Goal: Task Accomplishment & Management: Use online tool/utility

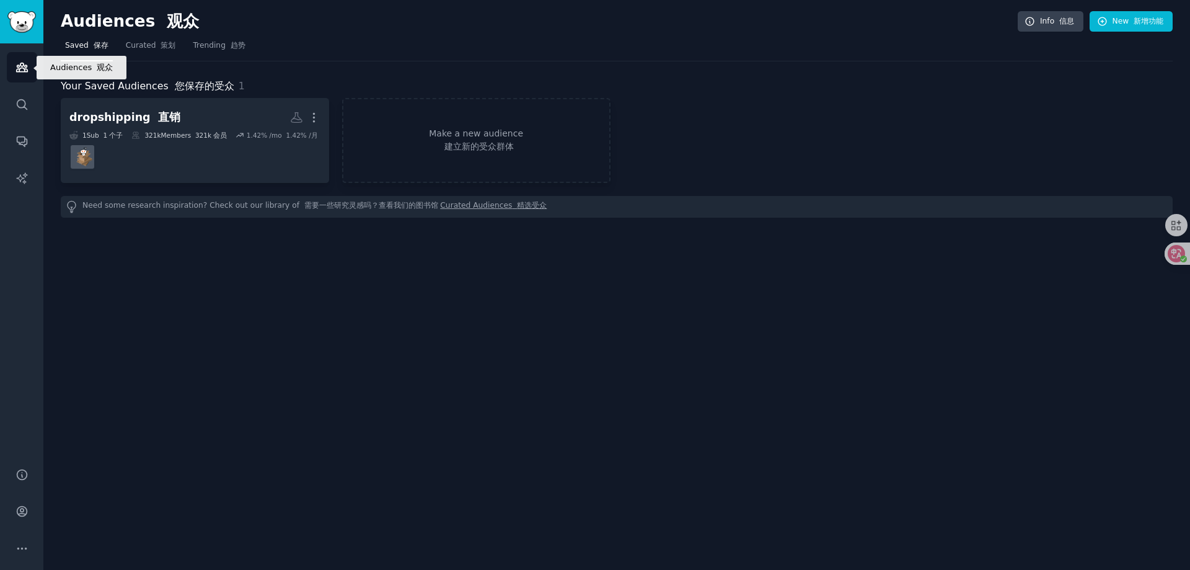
click at [30, 70] on link "Audiences" at bounding box center [22, 67] width 30 height 30
click at [142, 45] on span "Curated 策划" at bounding box center [151, 45] width 50 height 11
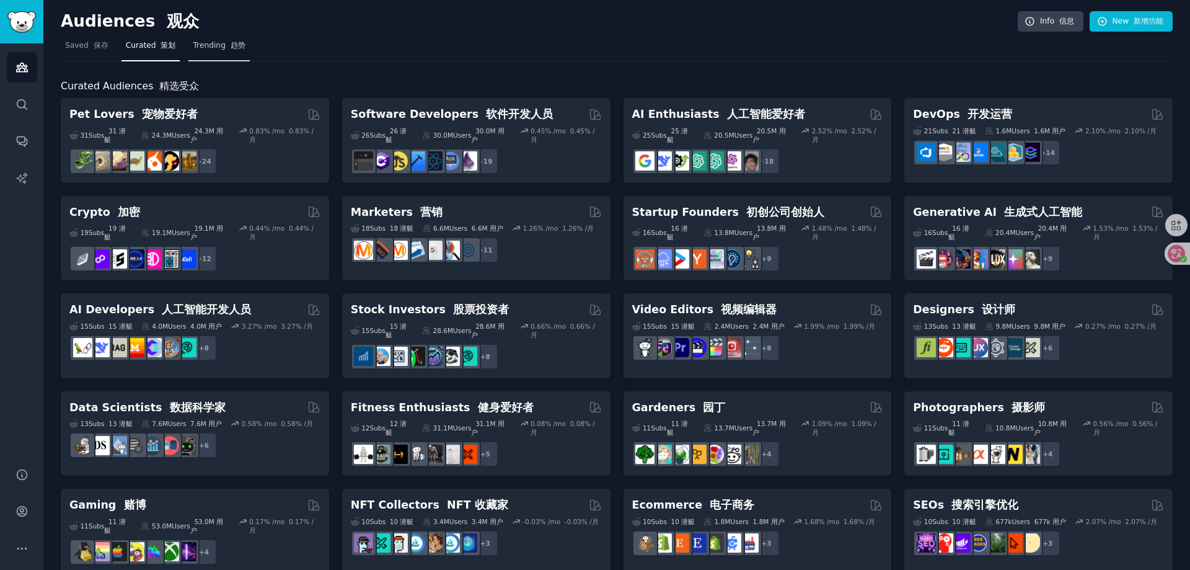
click at [205, 44] on span "Trending 趋势" at bounding box center [219, 45] width 52 height 11
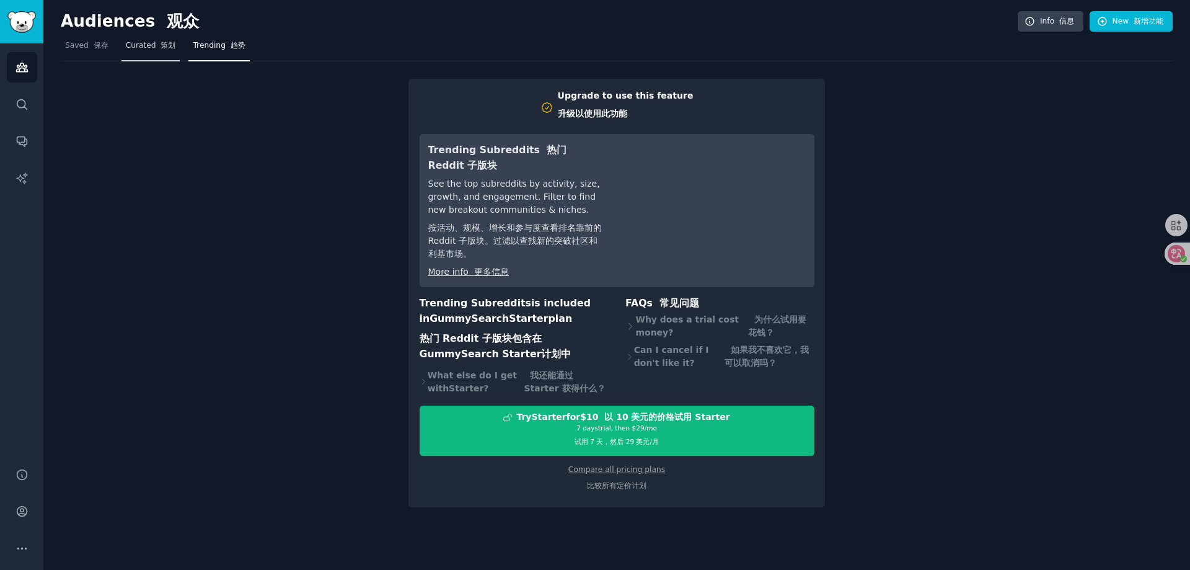
click at [146, 49] on span "Curated 策划" at bounding box center [151, 45] width 50 height 11
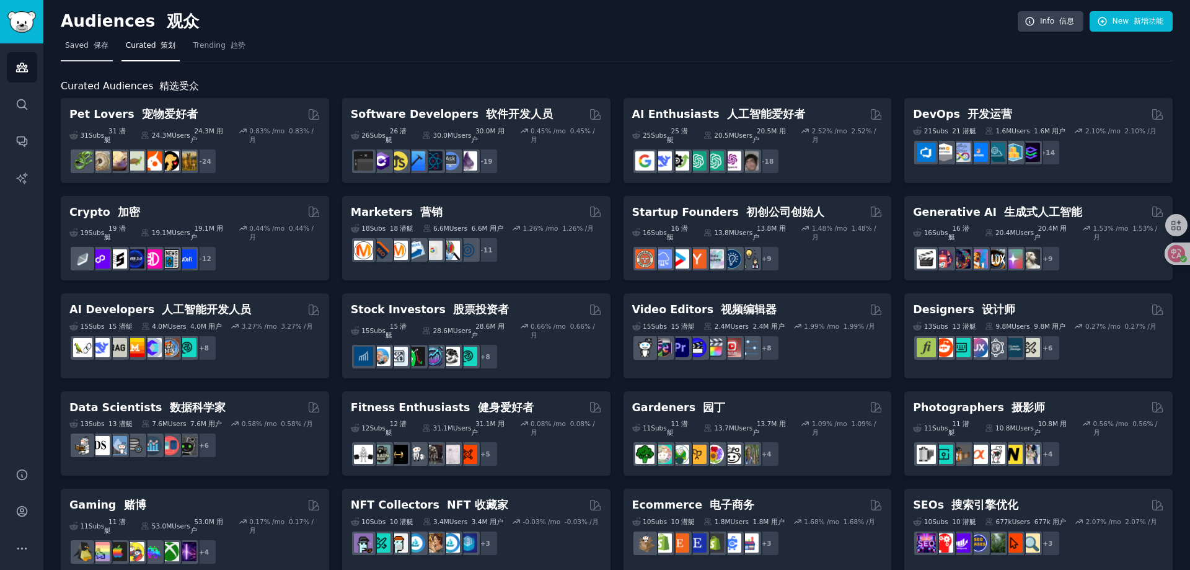
click at [95, 55] on link "Saved 保存" at bounding box center [87, 48] width 52 height 25
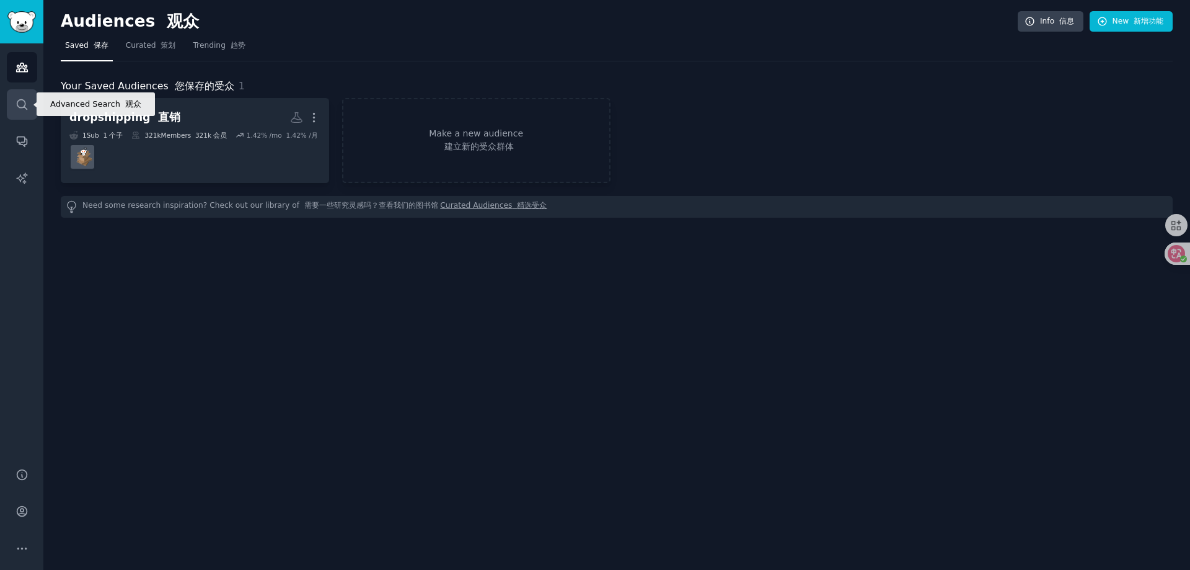
click at [29, 105] on link "Search" at bounding box center [22, 104] width 30 height 30
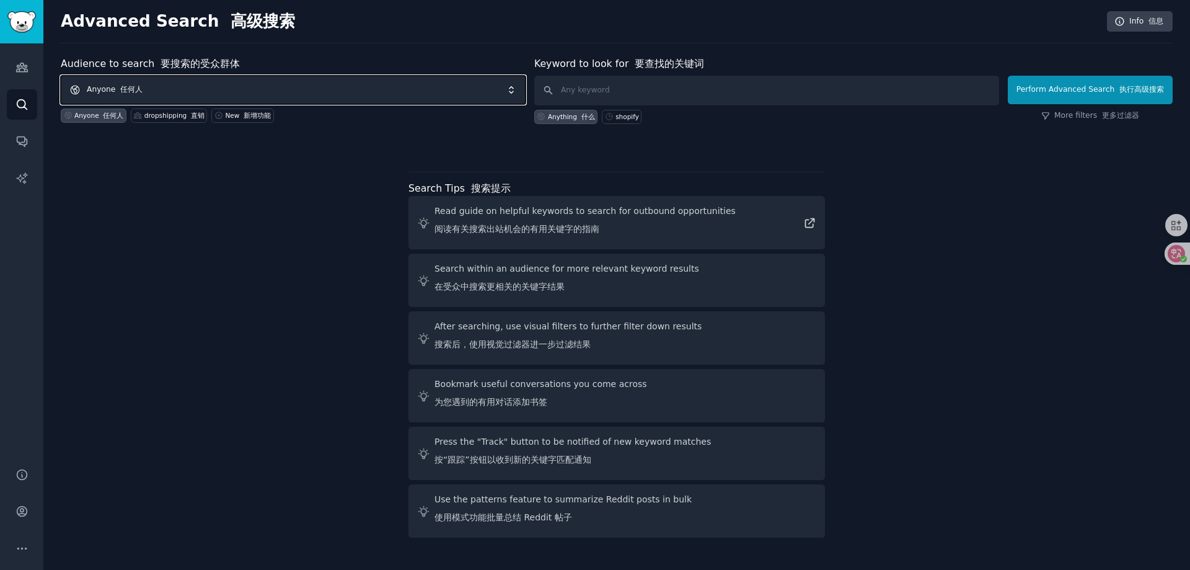
click at [304, 87] on span "Anyone 任何人" at bounding box center [293, 90] width 465 height 29
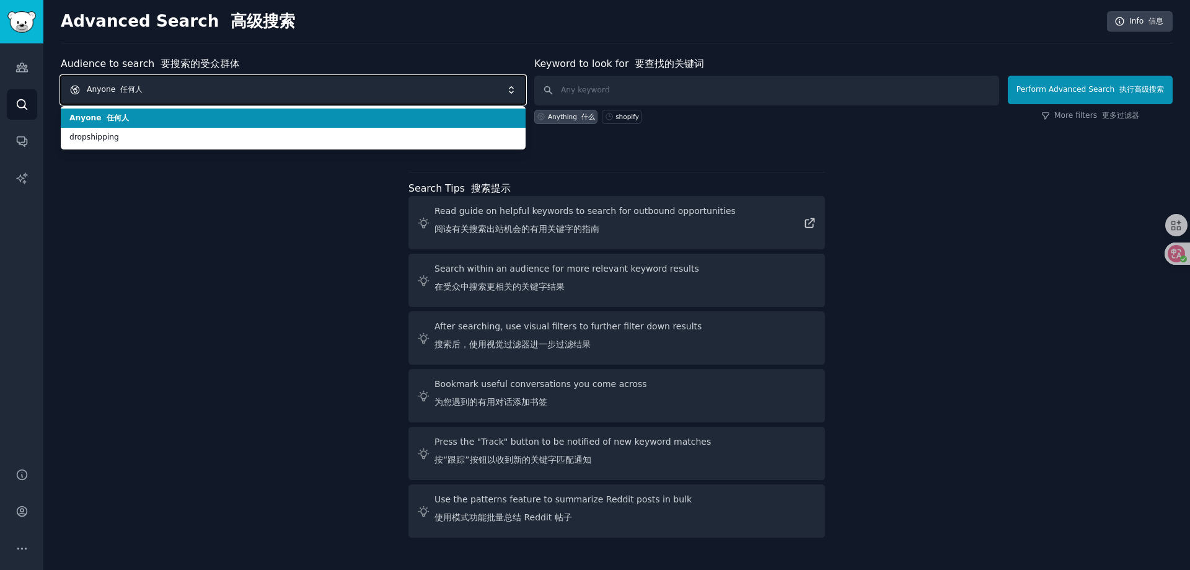
click at [304, 87] on span "Anyone 任何人" at bounding box center [293, 90] width 465 height 29
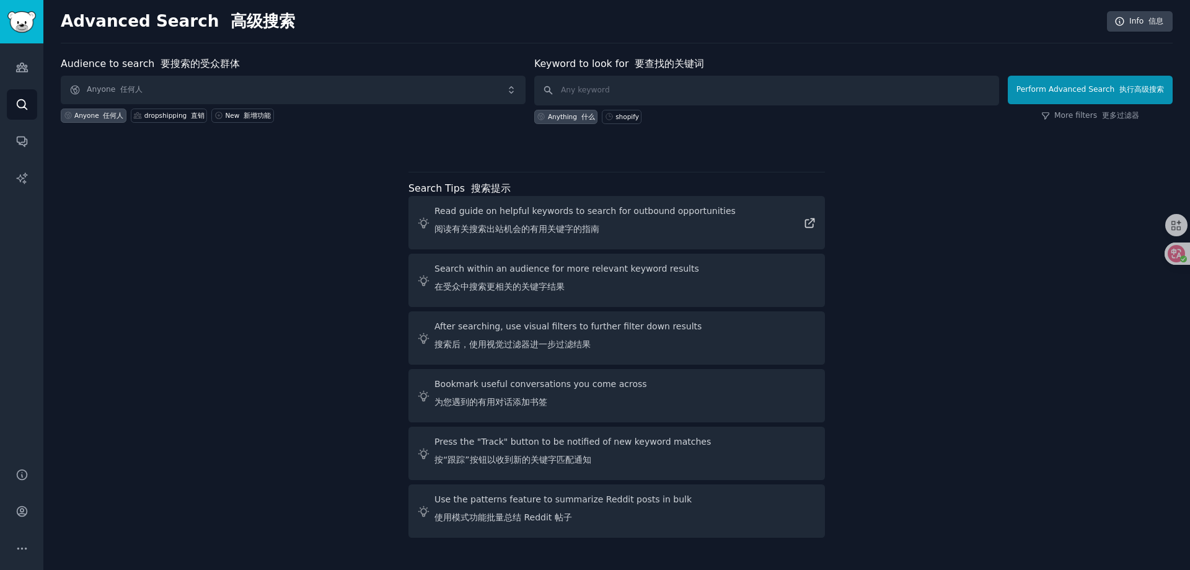
click at [378, 148] on div at bounding box center [617, 145] width 1112 height 9
click at [600, 94] on input "text" at bounding box center [766, 91] width 465 height 30
click at [629, 117] on div "shopify" at bounding box center [628, 116] width 24 height 9
drag, startPoint x: 616, startPoint y: 92, endPoint x: 542, endPoint y: 89, distance: 74.4
click at [544, 89] on input "shopify" at bounding box center [766, 91] width 465 height 30
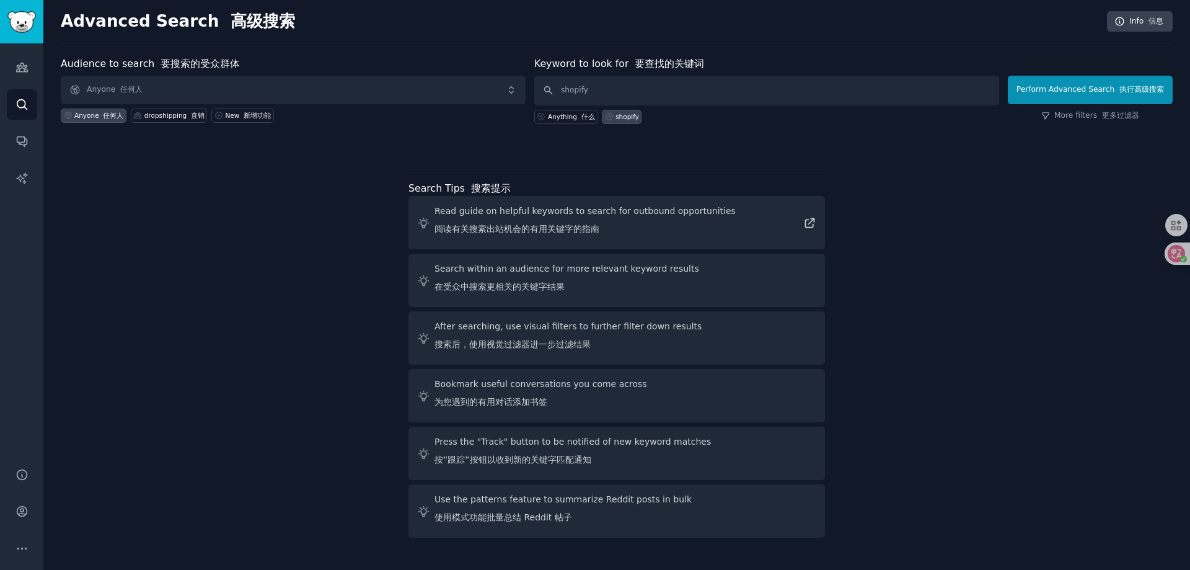
click at [944, 340] on div "Audience to search 要搜索的受众群体 Anyone 任何人 Anyone 任何人 dropshipping 直销 New 新增功能 Keyw…" at bounding box center [617, 299] width 1112 height 486
click at [635, 89] on input "shopify" at bounding box center [766, 91] width 465 height 30
click at [124, 286] on div "Audience to search 要搜索的受众群体 Anyone 任何人 Anyone 任何人 dropshipping 直销 New 新增功能 Keyw…" at bounding box center [617, 299] width 1112 height 486
click at [765, 138] on div "Audience to search 要搜索的受众群体 Anyone 任何人 Anyone 任何人 dropshipping 直销 New 新增功能 Keyw…" at bounding box center [617, 103] width 1112 height 94
click at [675, 85] on input "shopify" at bounding box center [766, 91] width 465 height 30
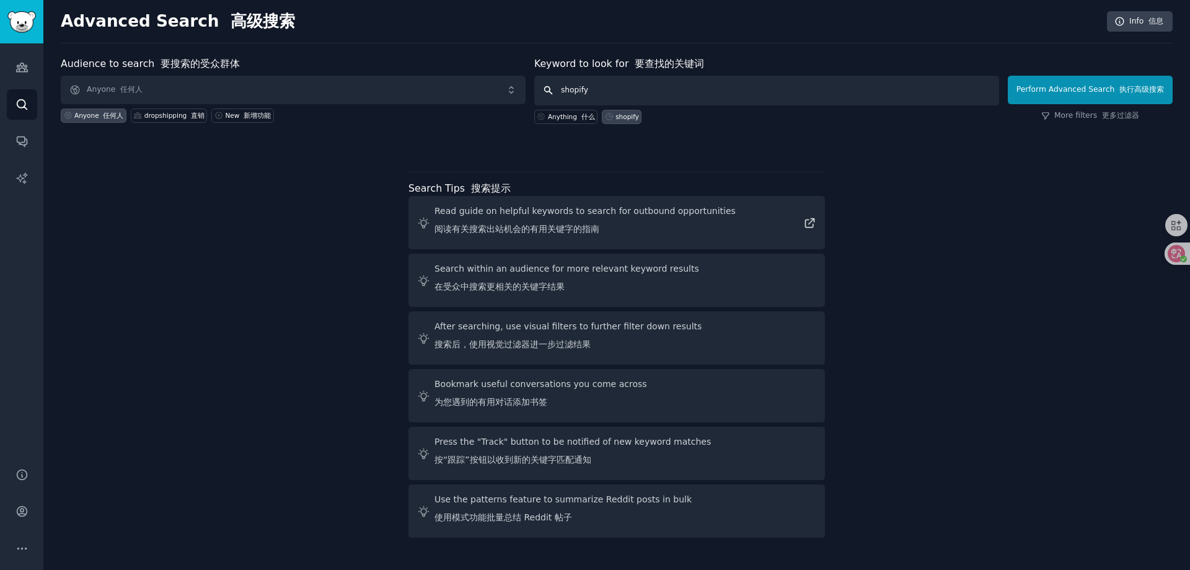
drag, startPoint x: 732, startPoint y: 90, endPoint x: 562, endPoint y: 78, distance: 170.9
click at [471, 71] on form "Audience to search 要搜索的受众群体 Anyone 任何人 Anyone 任何人 dropshipping 直销 New 新增功能 Keyw…" at bounding box center [617, 90] width 1112 height 68
paste input "dropshpping"
type input "dropshpping"
click at [1079, 95] on button "Perform Advanced Search 执行高级搜索" at bounding box center [1090, 90] width 165 height 29
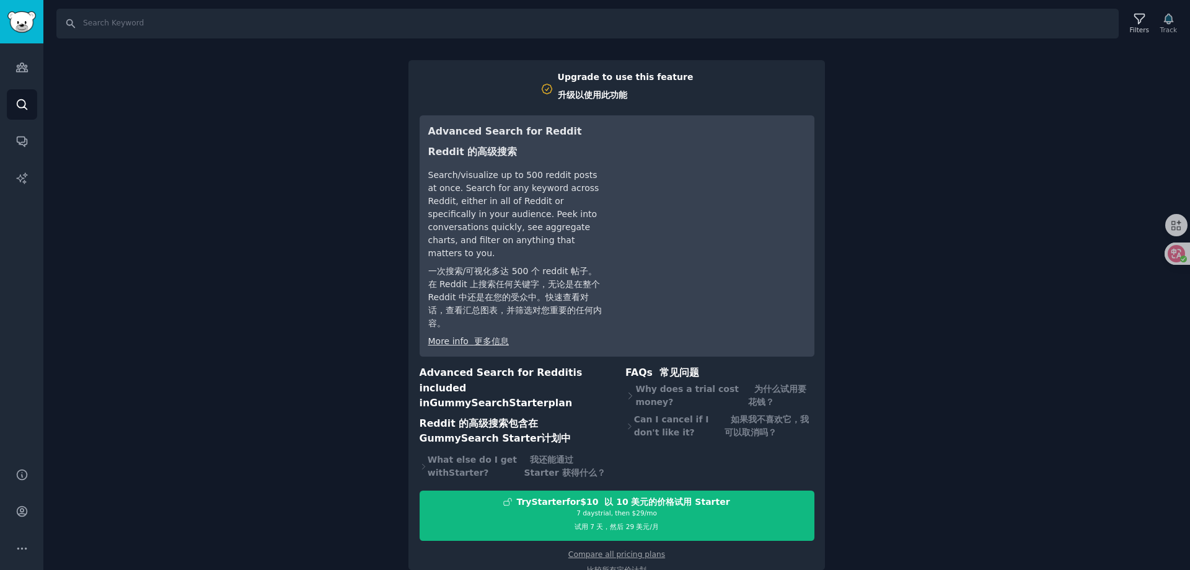
click at [322, 212] on div "Search Filters Track Upgrade to use this feature 升级以使用此功能 Advanced Search for R…" at bounding box center [616, 285] width 1147 height 570
click at [23, 67] on icon "Sidebar" at bounding box center [21, 67] width 13 height 13
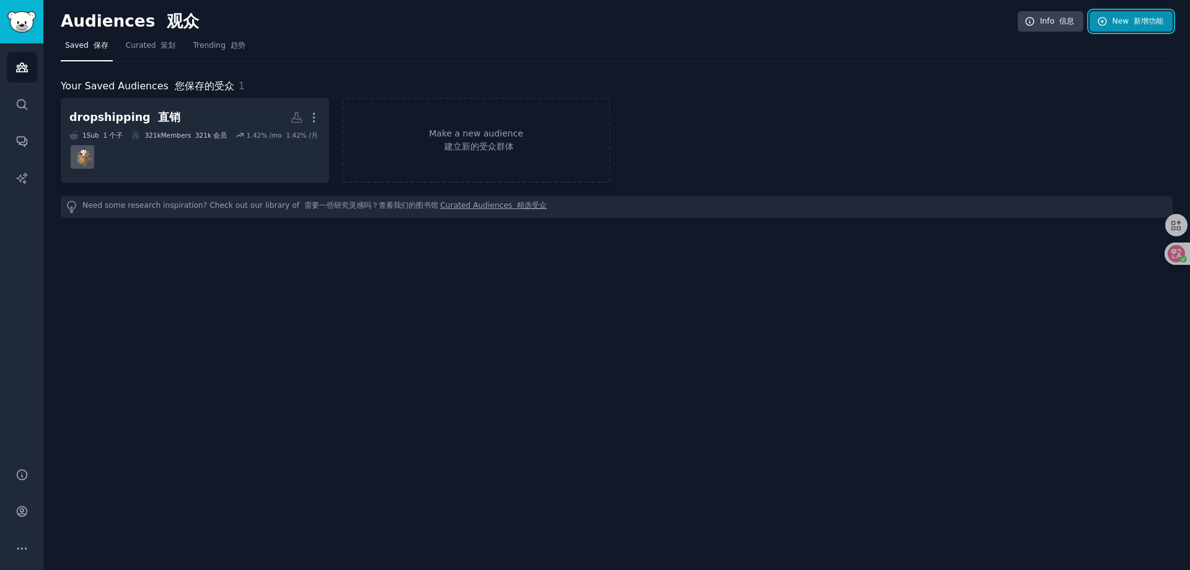
click at [1135, 24] on font "新增功能" at bounding box center [1149, 21] width 30 height 9
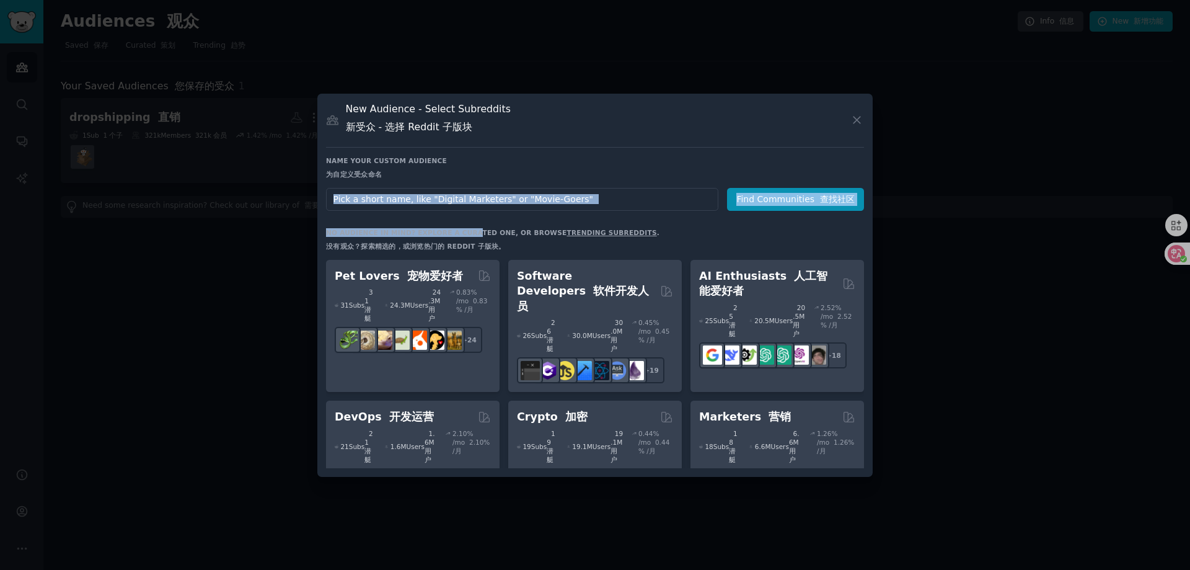
click at [463, 206] on div "Name your custom audience 为自定义受众命名 Audience Name Find Communities 查找社区 No audie…" at bounding box center [595, 312] width 538 height 312
click at [448, 203] on input "text" at bounding box center [522, 199] width 392 height 23
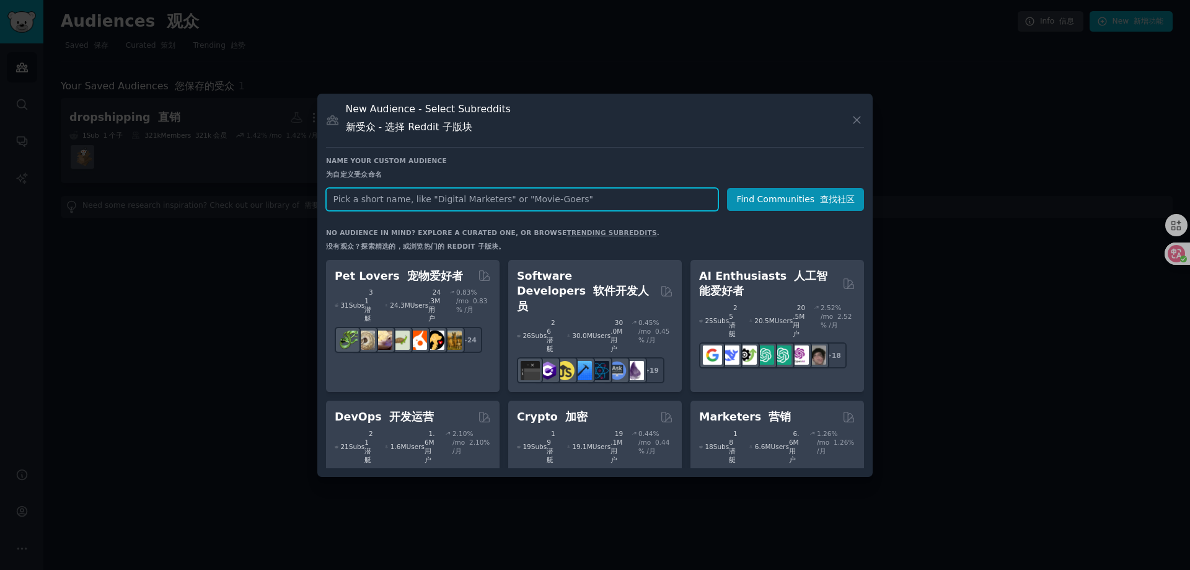
drag, startPoint x: 441, startPoint y: 200, endPoint x: 423, endPoint y: 200, distance: 18.0
click at [440, 200] on input "text" at bounding box center [522, 199] width 392 height 23
drag, startPoint x: 422, startPoint y: 200, endPoint x: 381, endPoint y: 195, distance: 40.6
click at [381, 195] on input "text" at bounding box center [522, 199] width 392 height 23
paste input "dropshpping"
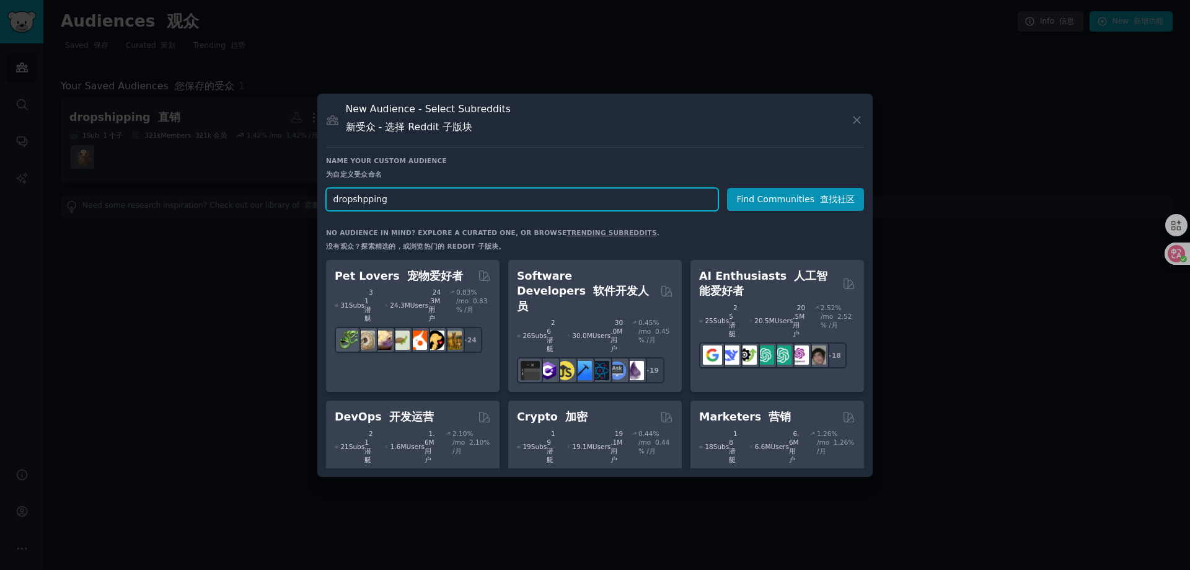
click at [443, 206] on input "dropshpping" at bounding box center [522, 199] width 392 height 23
type input "dropshpping"
click at [789, 198] on button "Find Communities 查找社区" at bounding box center [795, 199] width 137 height 23
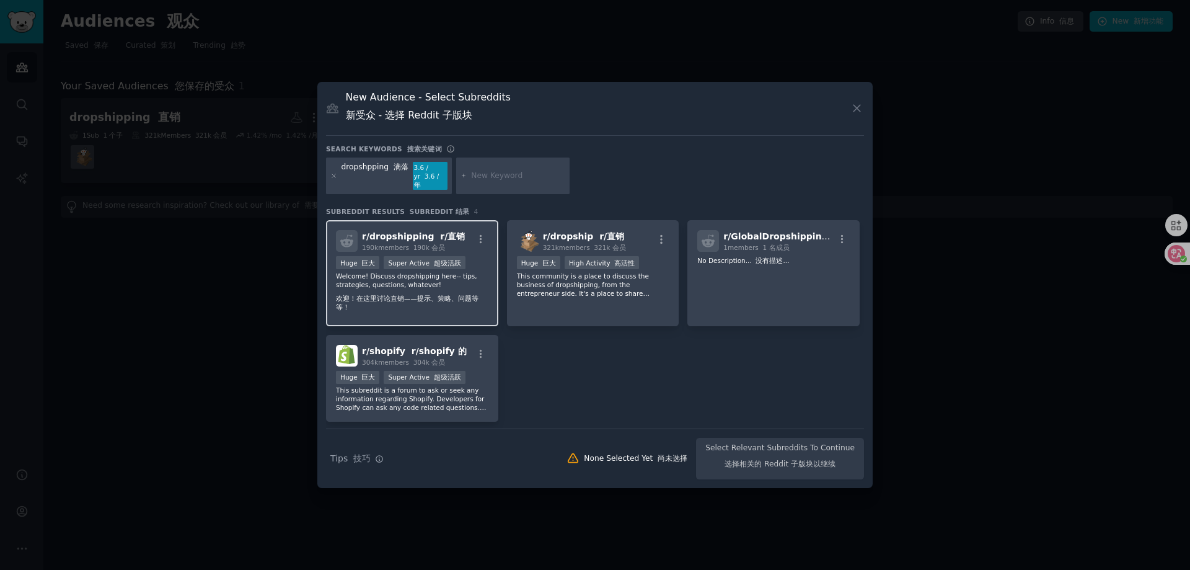
click at [455, 231] on font "r/直销" at bounding box center [452, 236] width 25 height 10
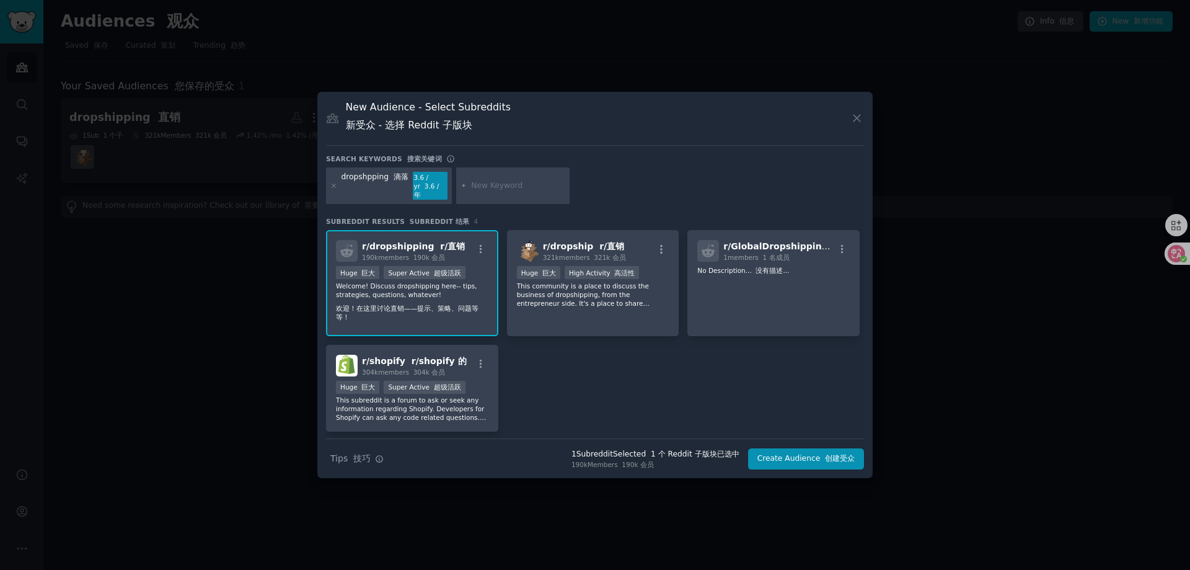
click at [464, 240] on div "r/ dropshipping r/直销 190k members 190k 会员" at bounding box center [412, 251] width 153 height 22
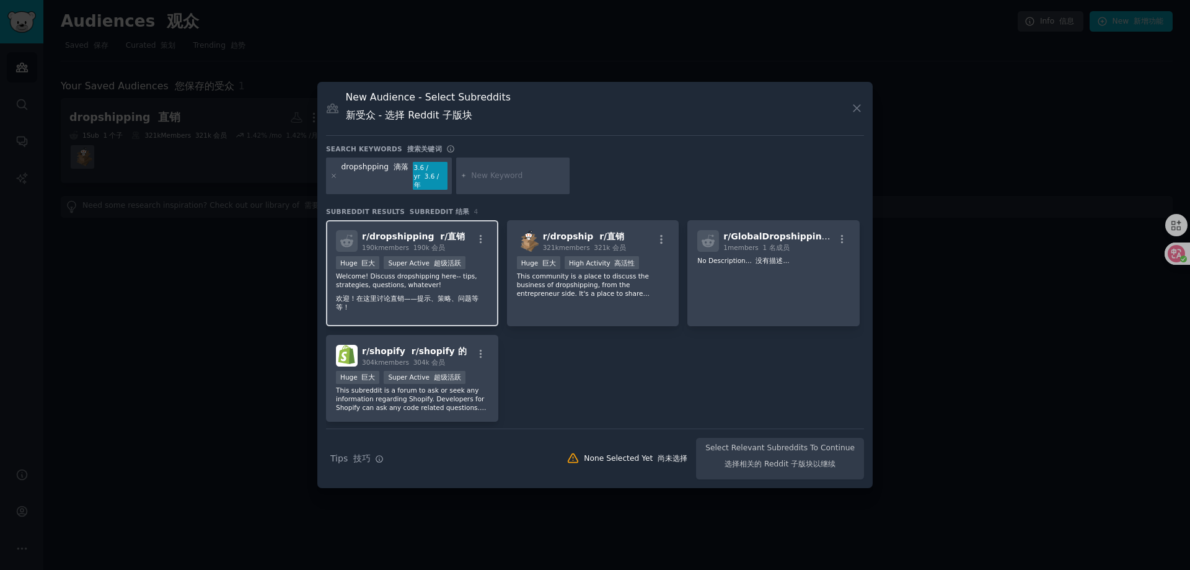
click at [464, 230] on div "r/ dropshipping r/直销 190k members 190k 会员" at bounding box center [412, 241] width 153 height 22
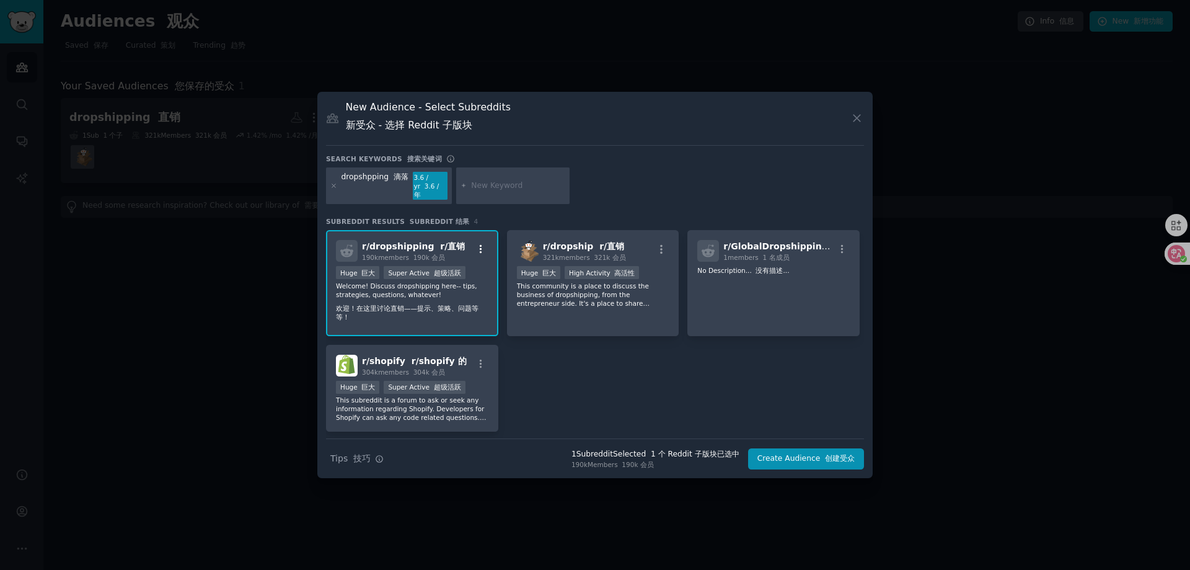
click at [478, 245] on icon "button" at bounding box center [481, 249] width 11 height 11
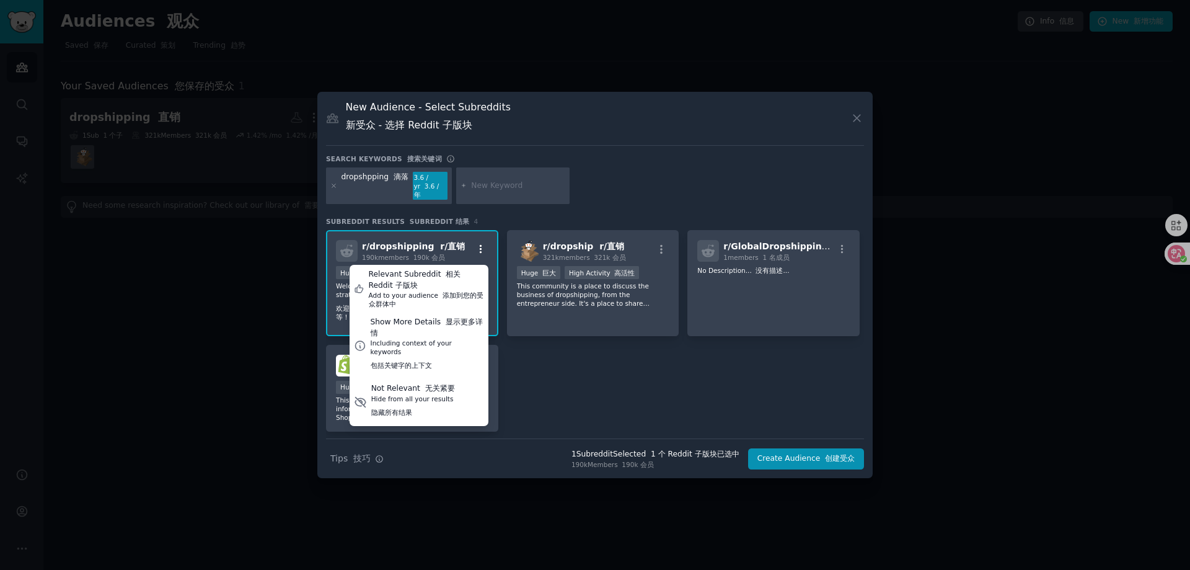
click at [480, 245] on icon "button" at bounding box center [481, 249] width 2 height 9
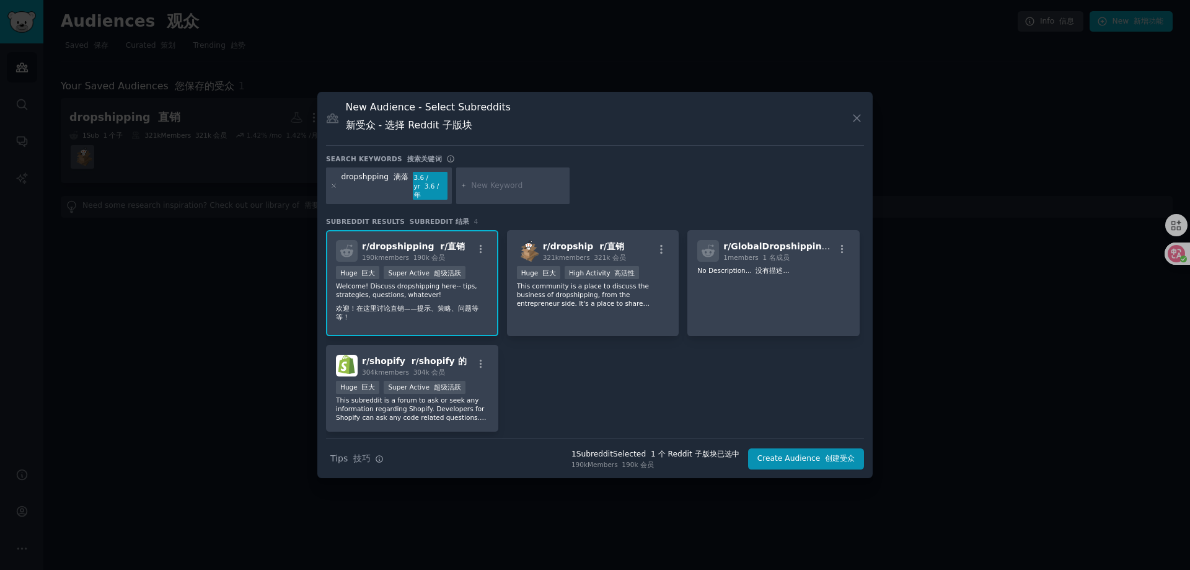
click at [613, 178] on div "dropshpping 滴落 3.6 / yr 3.6 / 年" at bounding box center [595, 188] width 538 height 42
click at [802, 458] on button "Create Audience 创建受众" at bounding box center [806, 458] width 116 height 21
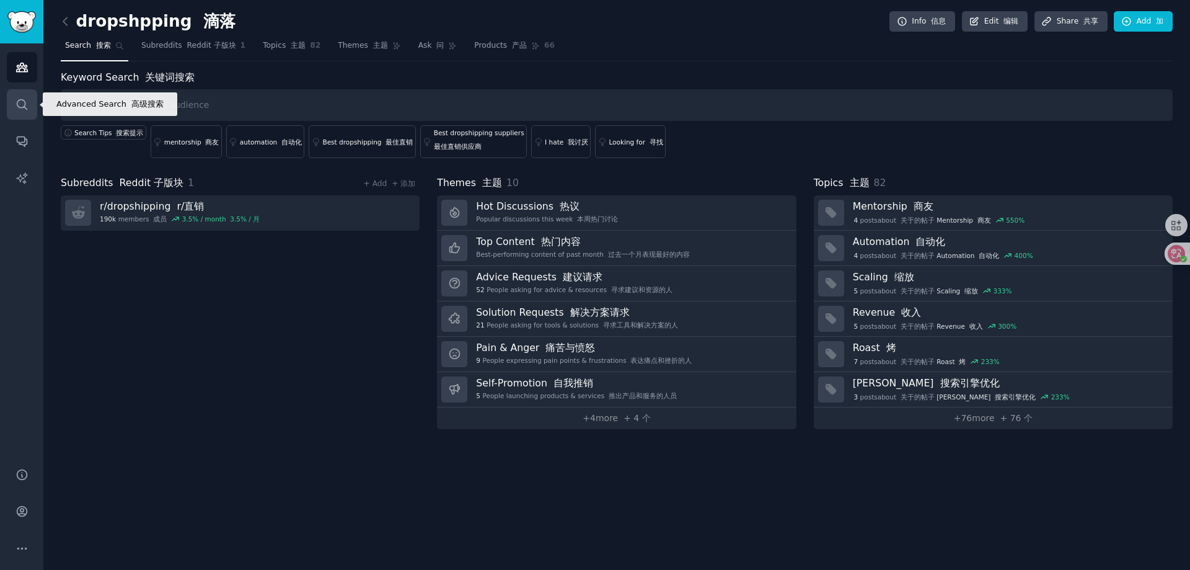
click at [24, 98] on icon "Sidebar" at bounding box center [21, 104] width 13 height 13
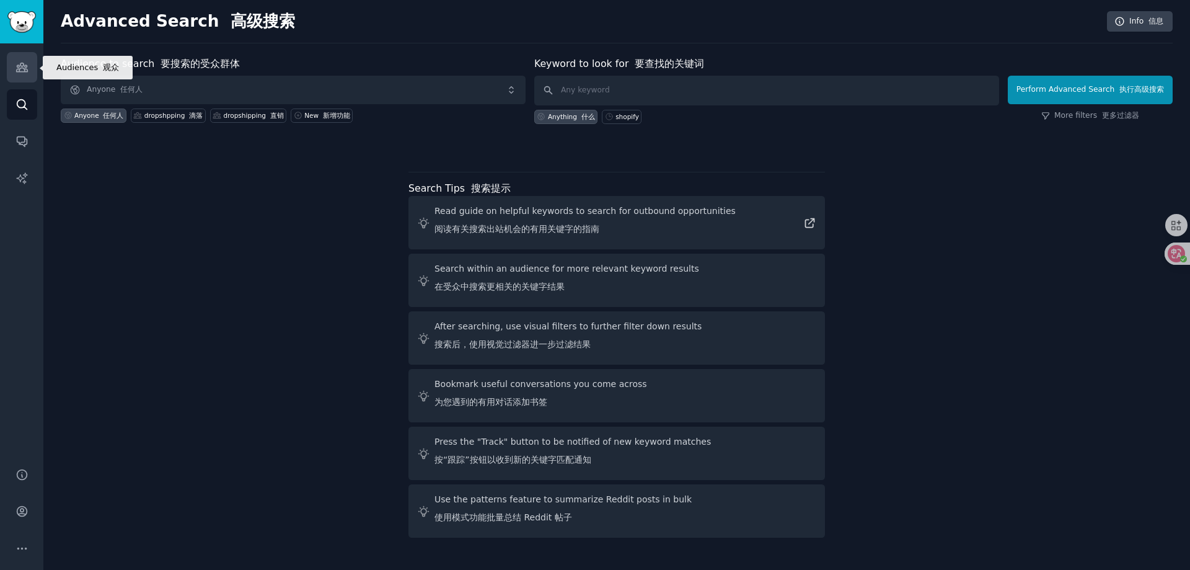
click at [23, 71] on icon "Sidebar" at bounding box center [21, 67] width 11 height 9
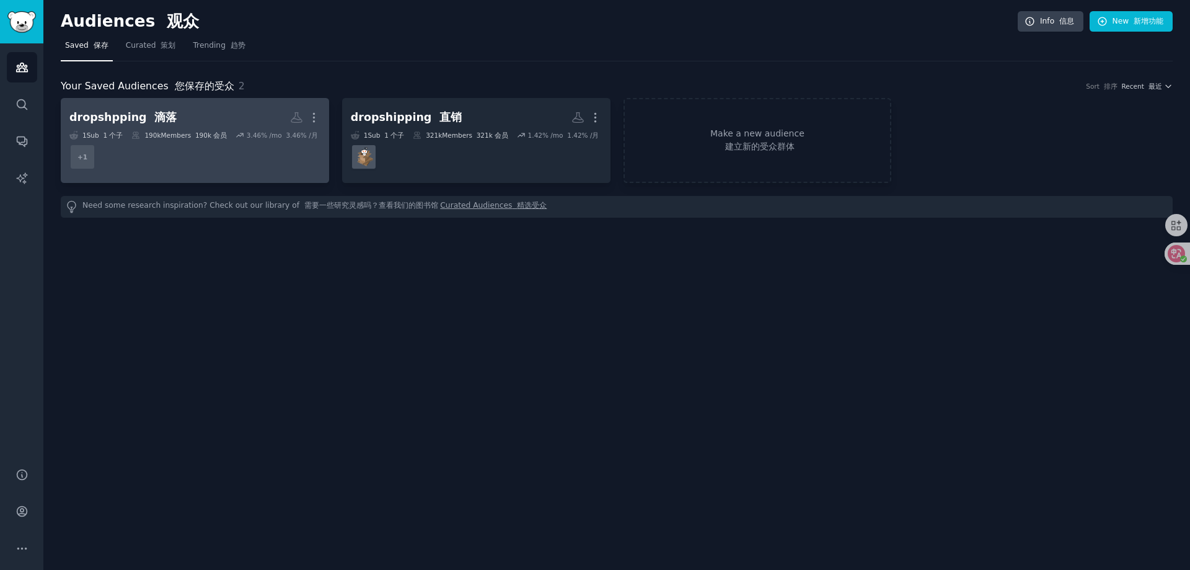
click at [258, 146] on dd "+ 1" at bounding box center [194, 156] width 251 height 35
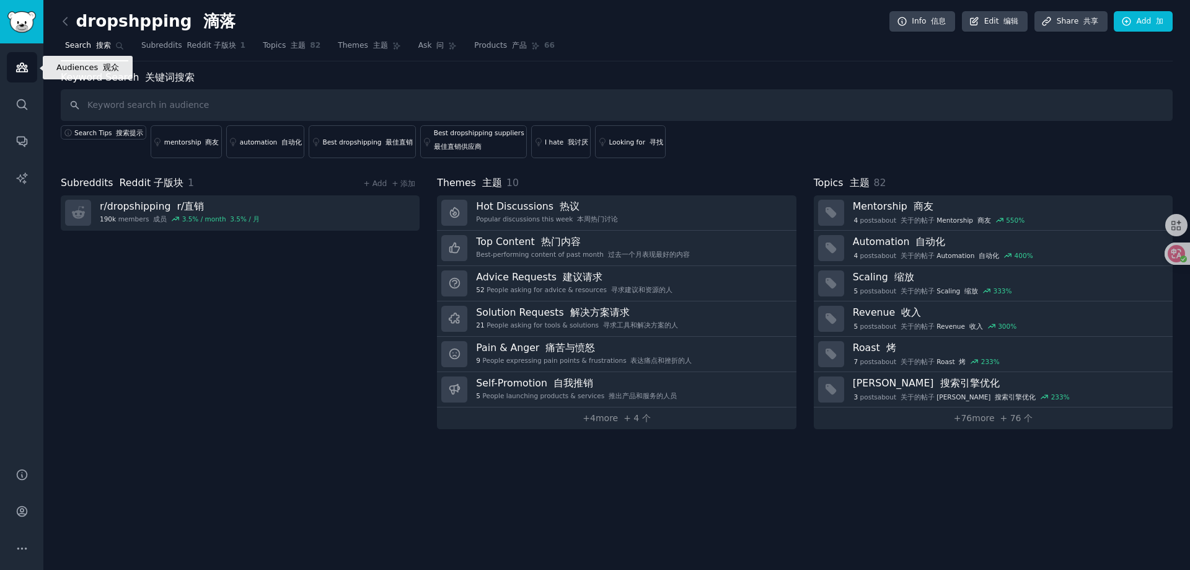
click at [24, 64] on icon "Sidebar" at bounding box center [21, 67] width 13 height 13
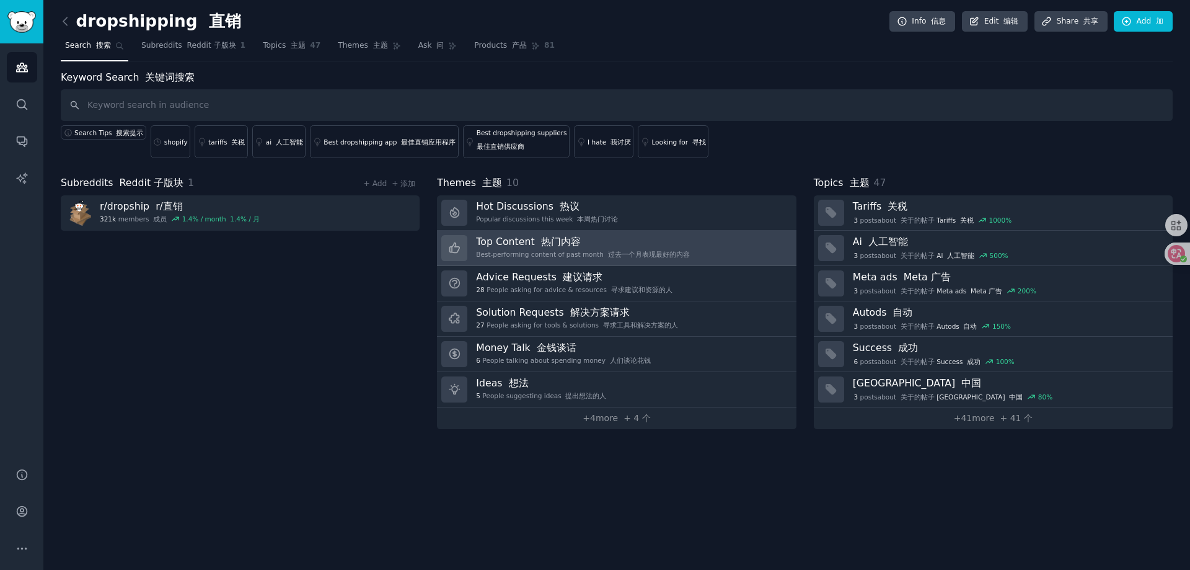
click at [516, 243] on h3 "Top Content 热门内容" at bounding box center [582, 241] width 213 height 13
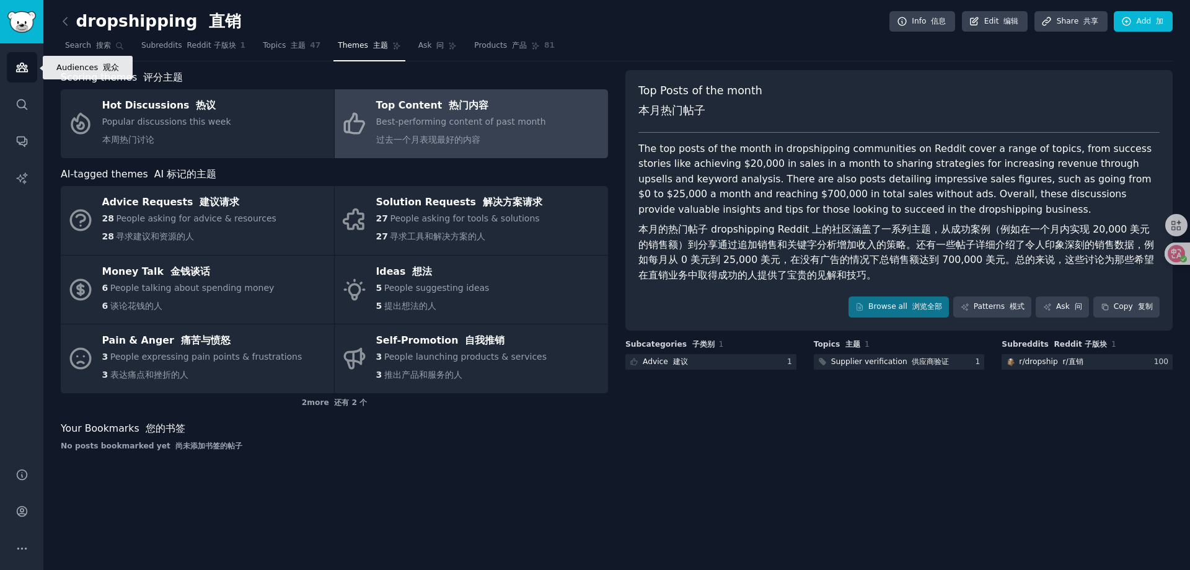
click at [22, 68] on icon "Sidebar" at bounding box center [21, 67] width 11 height 9
